Goal: Information Seeking & Learning: Learn about a topic

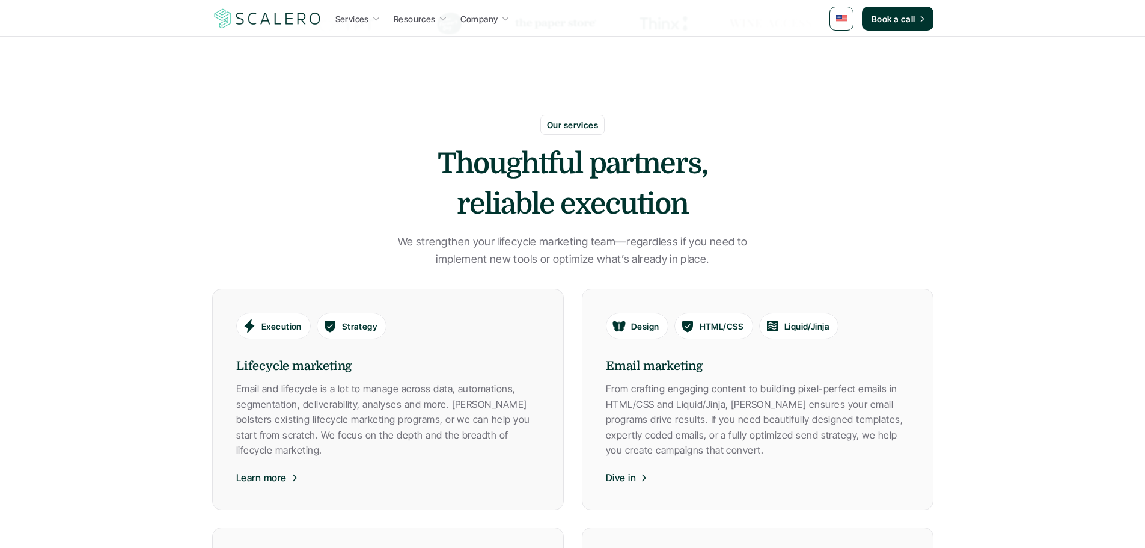
scroll to position [421, 0]
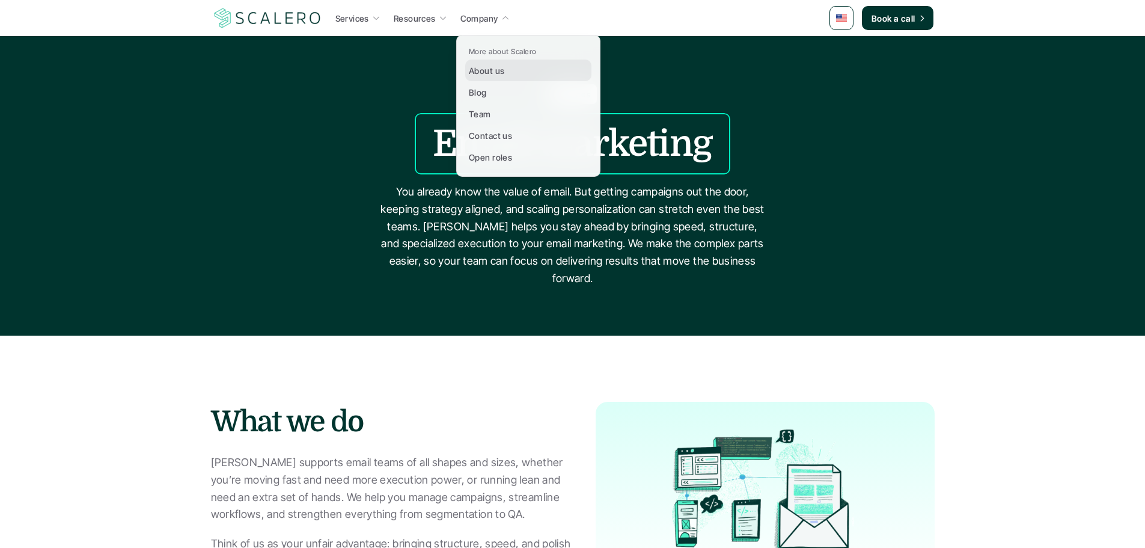
click at [495, 73] on p "About us" at bounding box center [486, 70] width 35 height 13
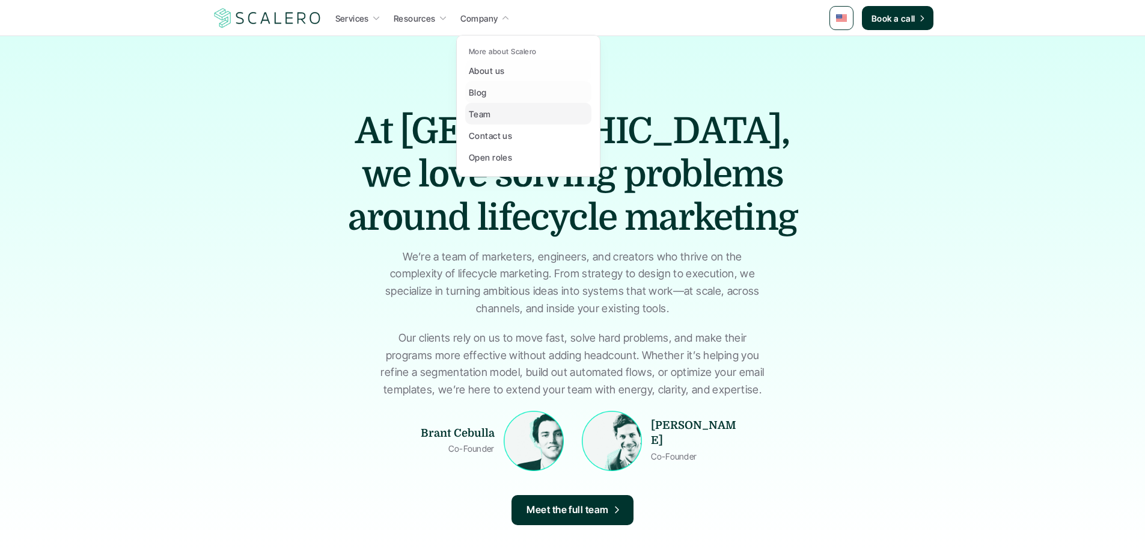
click at [487, 109] on p "Team" at bounding box center [480, 114] width 22 height 13
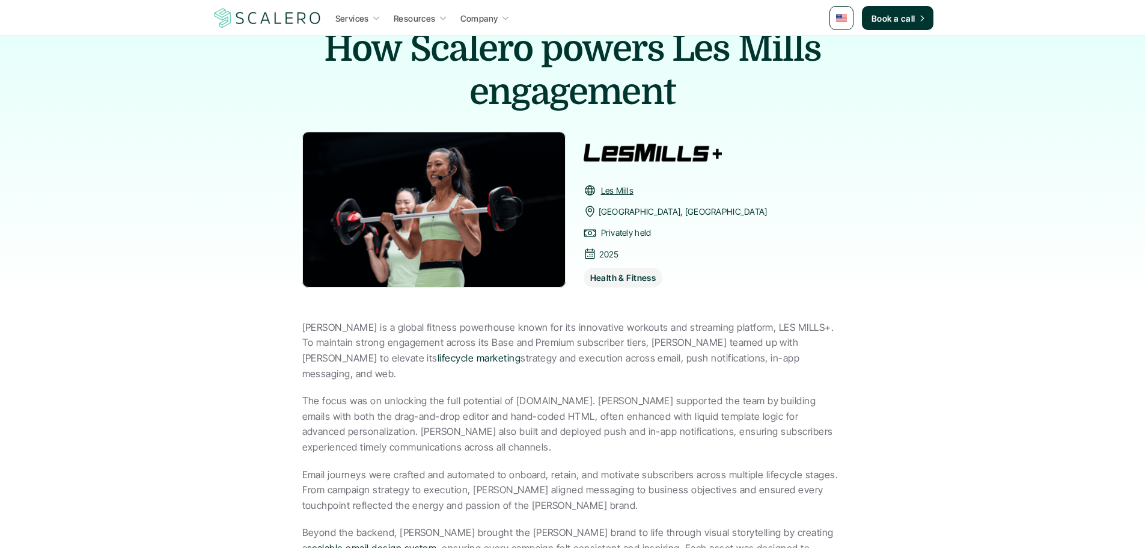
scroll to position [120, 0]
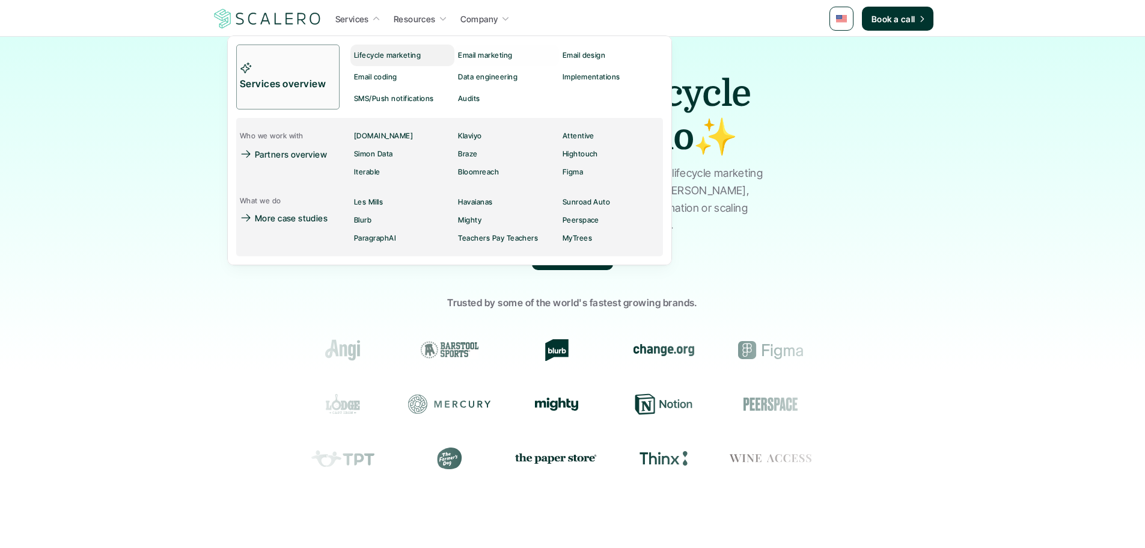
click at [405, 56] on p "Lifecycle marketing" at bounding box center [387, 55] width 67 height 8
